Goal: Find specific page/section: Find specific page/section

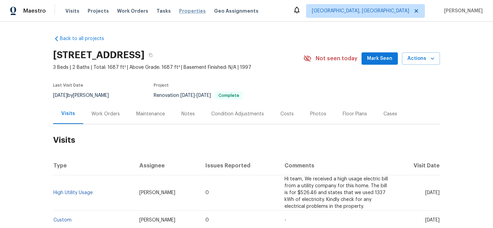
scroll to position [1, 0]
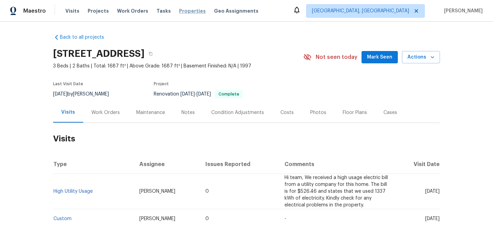
click at [179, 14] on span "Properties" at bounding box center [192, 11] width 27 height 7
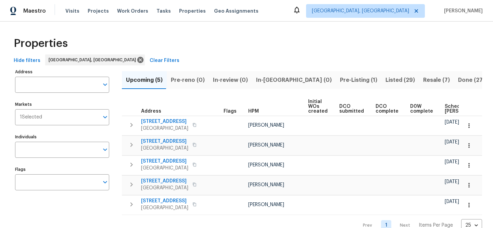
click at [147, 56] on button "Clear Filters" at bounding box center [164, 60] width 35 height 13
